Goal: Browse casually: Explore the website without a specific task or goal

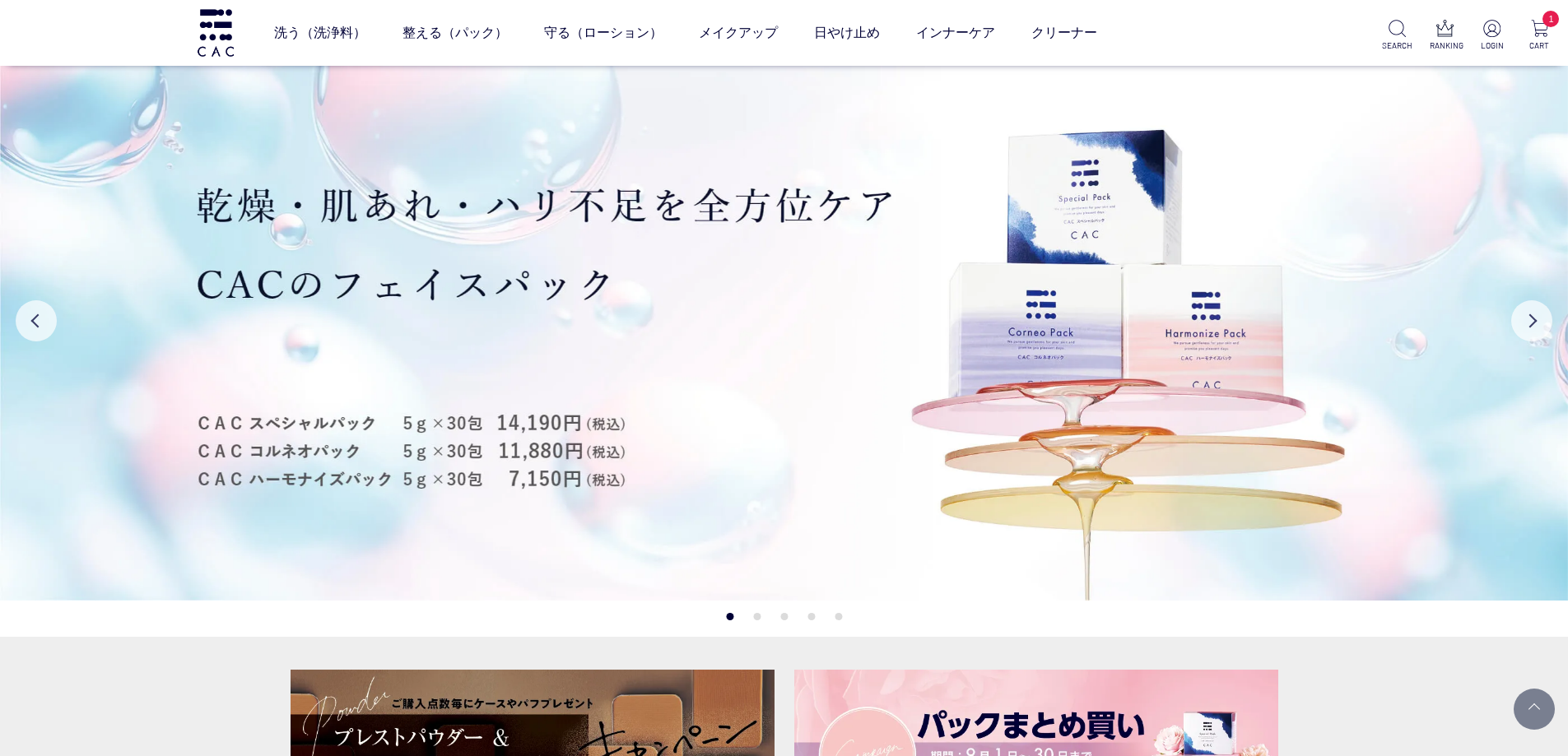
scroll to position [2464, 0]
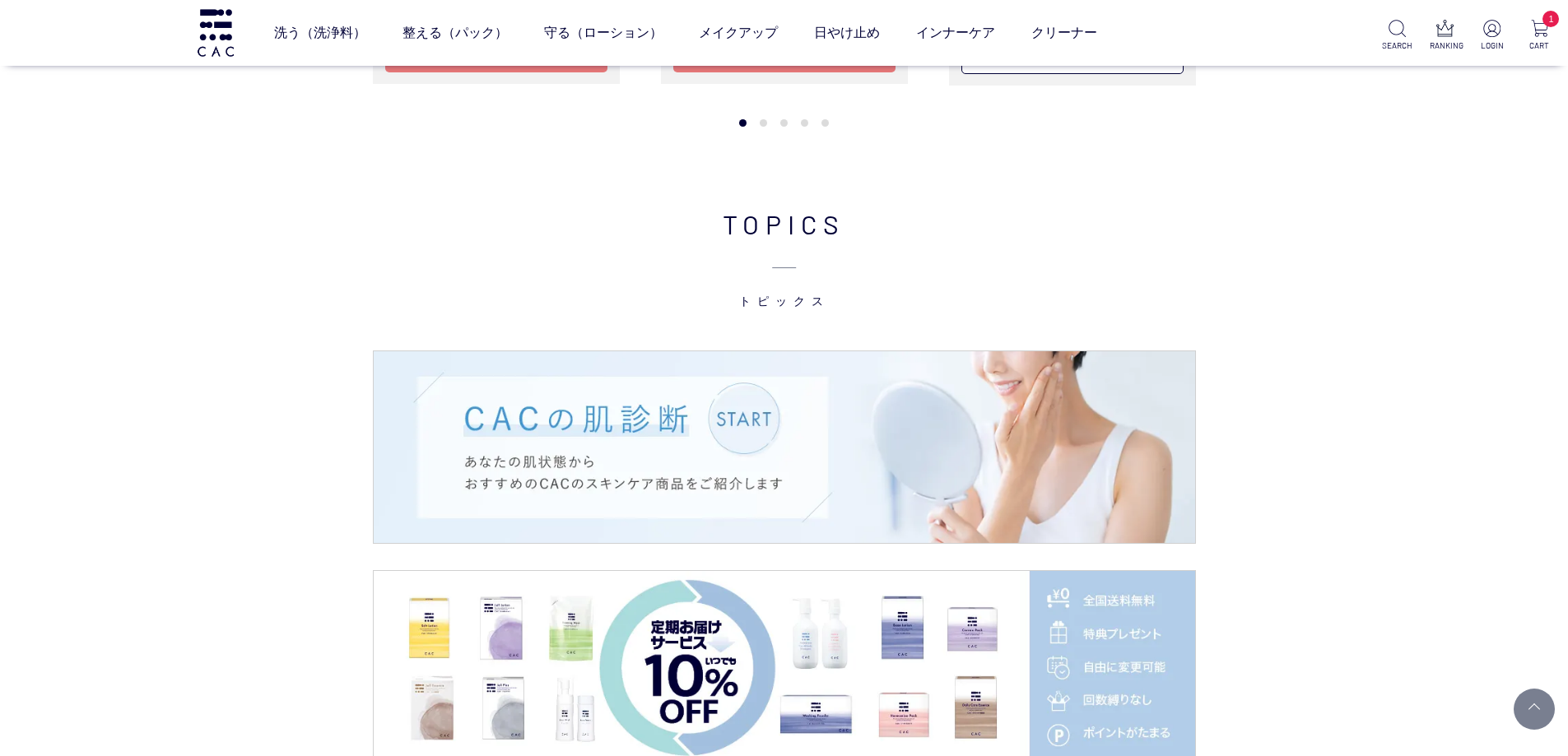
click at [266, 232] on div "TOPICS トピックス" at bounding box center [784, 703] width 1568 height 1031
